Goal: Transaction & Acquisition: Purchase product/service

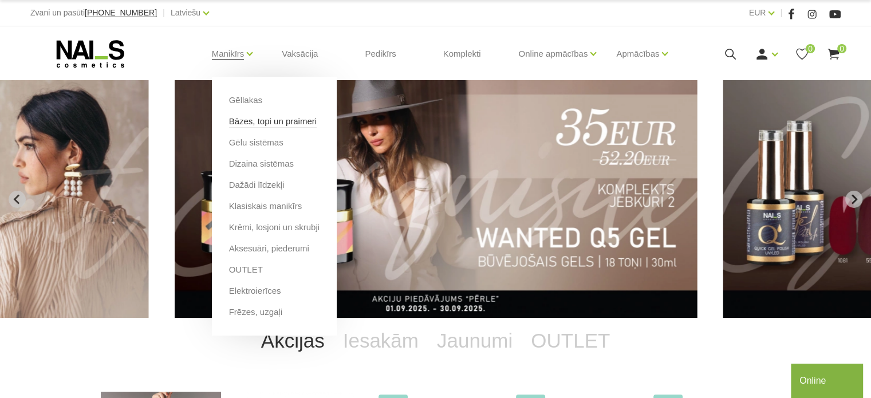
click at [269, 123] on link "Bāzes, topi un praimeri" at bounding box center [273, 121] width 88 height 13
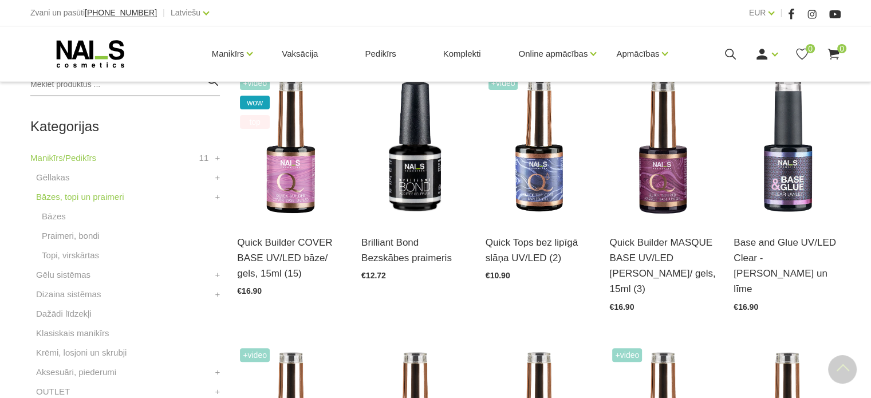
scroll to position [286, 0]
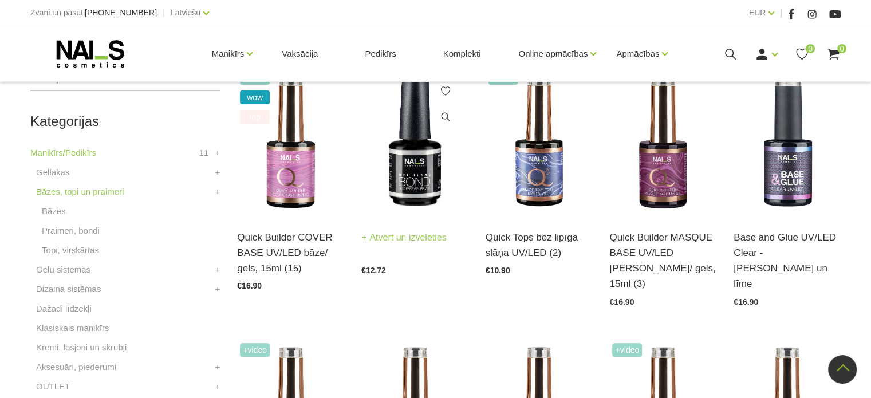
click at [408, 177] on img at bounding box center [414, 141] width 107 height 147
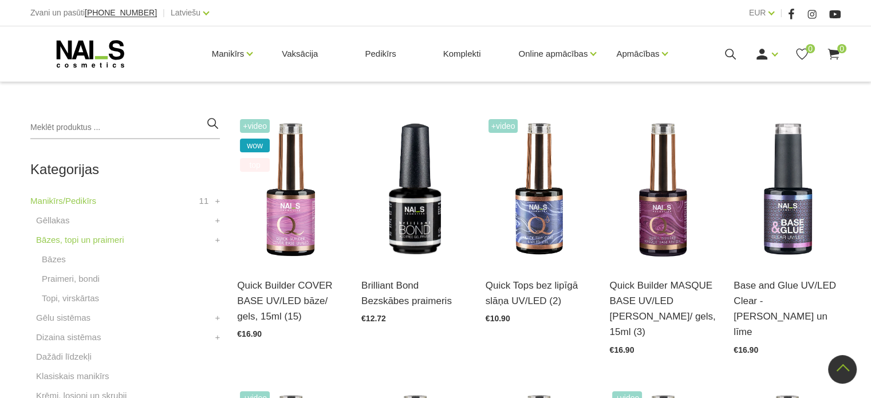
scroll to position [172, 0]
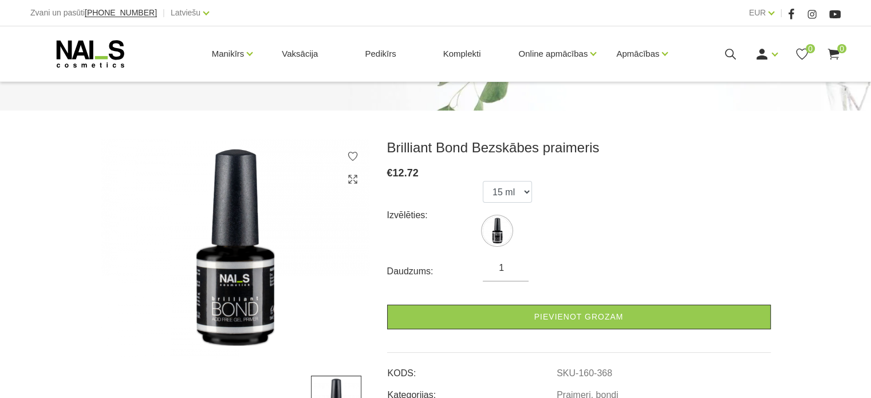
scroll to position [115, 0]
